Goal: Information Seeking & Learning: Learn about a topic

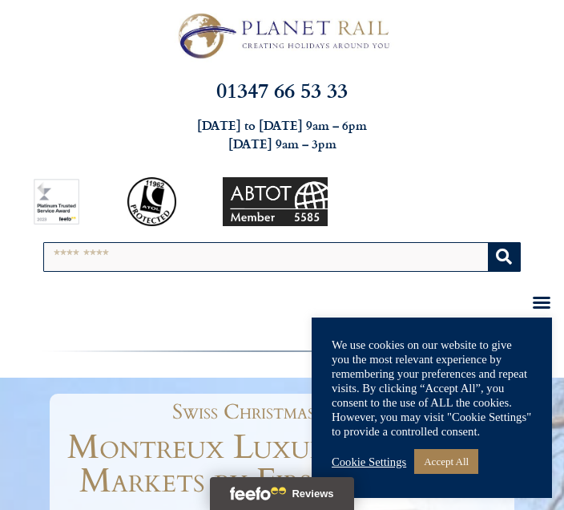
click at [386, 460] on link "Cookie Settings" at bounding box center [369, 461] width 75 height 14
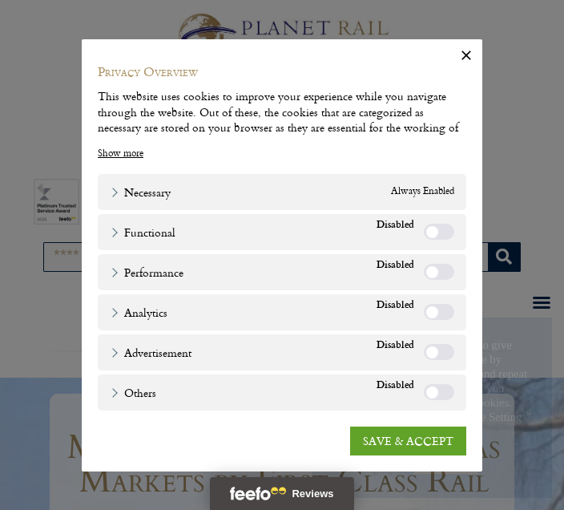
click at [443, 229] on label "Functional" at bounding box center [439, 232] width 30 height 16
click at [441, 271] on label "Performance" at bounding box center [439, 272] width 30 height 16
click at [405, 441] on link "SAVE & ACCEPT" at bounding box center [408, 440] width 116 height 29
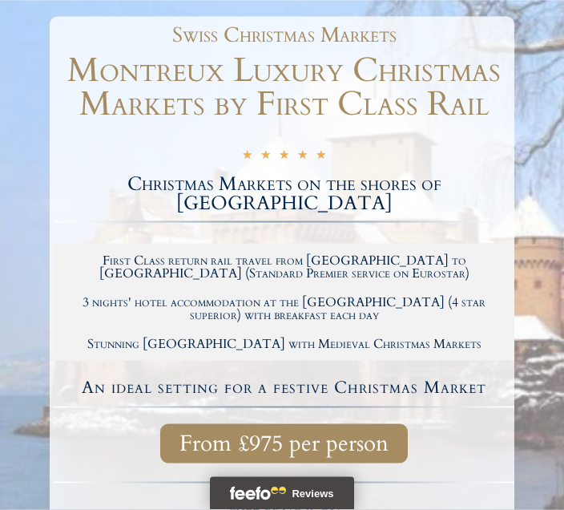
scroll to position [377, 0]
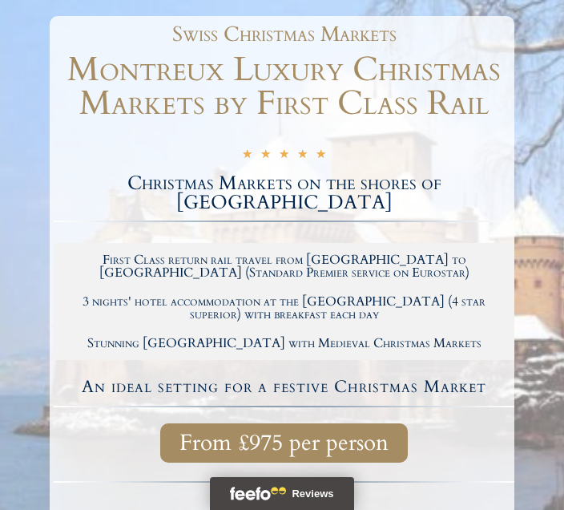
click at [284, 433] on span "From £975 per person" at bounding box center [283, 443] width 209 height 20
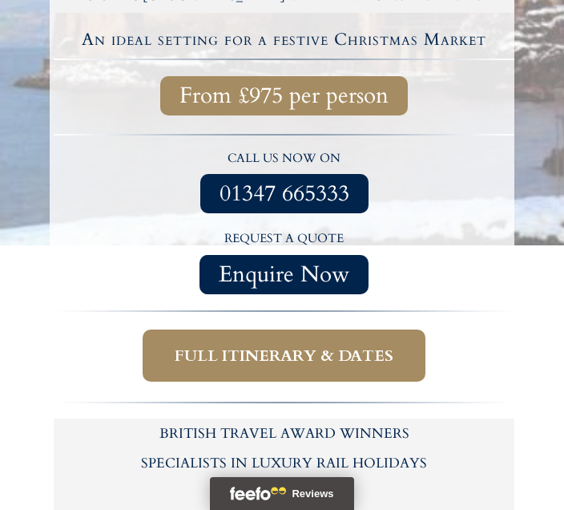
scroll to position [728, 0]
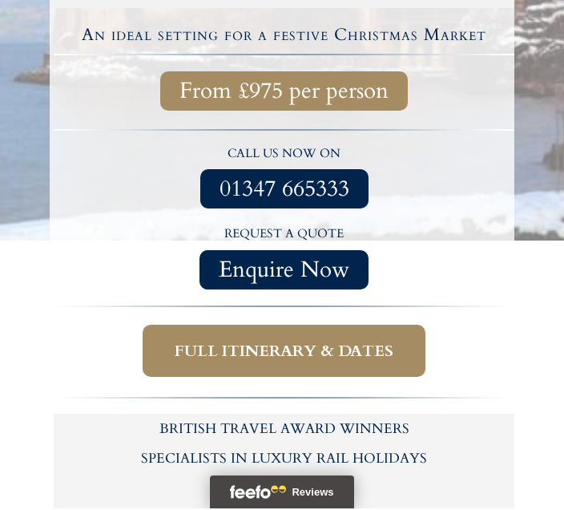
click at [276, 342] on span "Full itinerary & dates" at bounding box center [284, 352] width 219 height 20
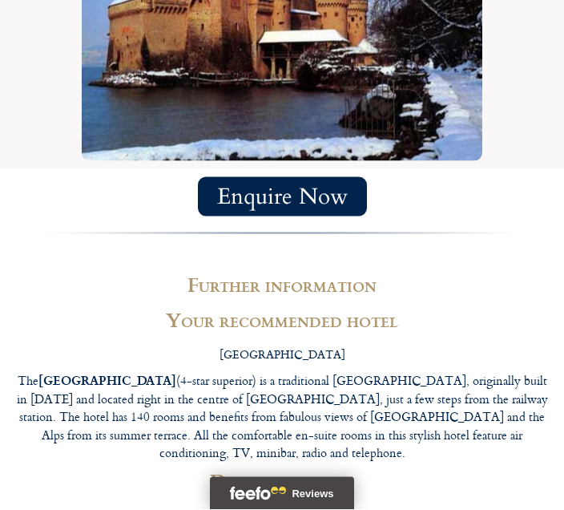
scroll to position [4126, 0]
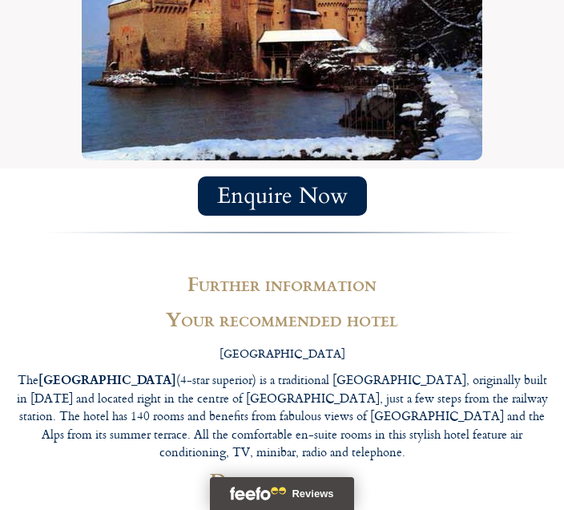
click at [4, 385] on div "Further information Your recommended hotel [GEOGRAPHIC_DATA] (4-star superior) …" at bounding box center [282, 441] width 564 height 367
click at [14, 498] on div "Throughout the year and tailor-made to suit your holiday needs" at bounding box center [282, 519] width 548 height 42
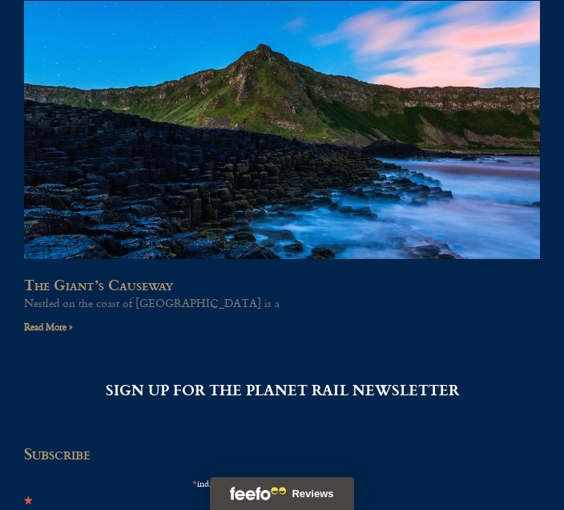
scroll to position [5719, 0]
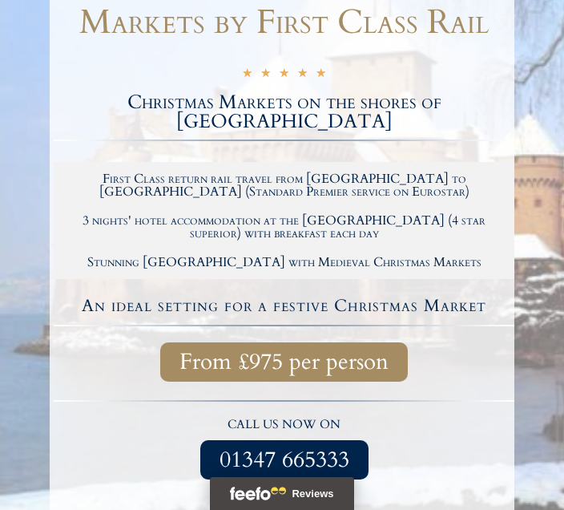
scroll to position [458, 0]
